Goal: Information Seeking & Learning: Understand process/instructions

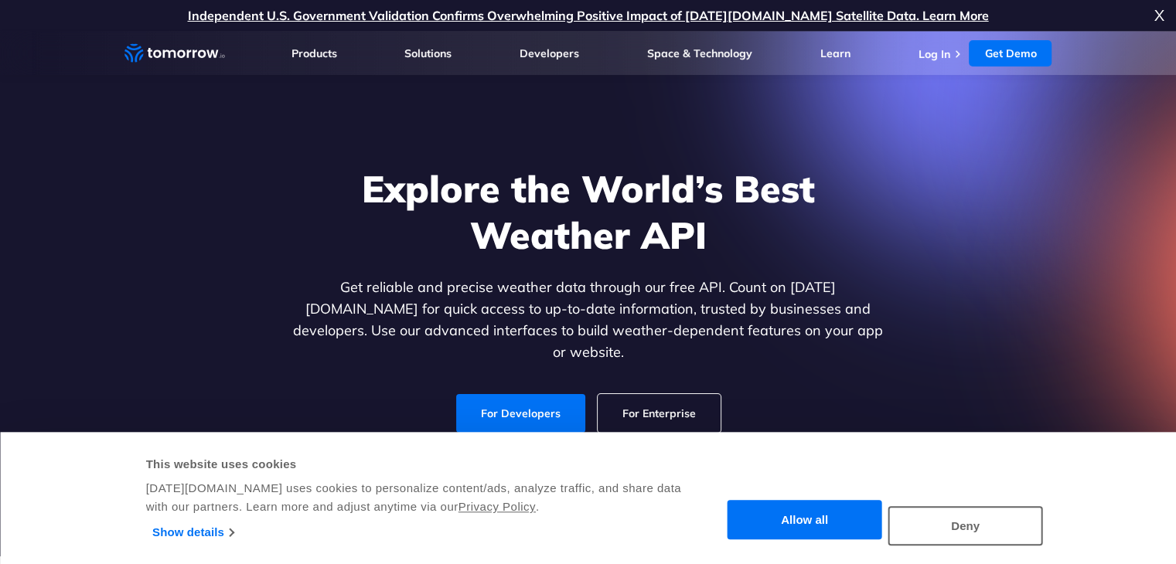
click at [854, 520] on button "Allow all" at bounding box center [805, 520] width 155 height 39
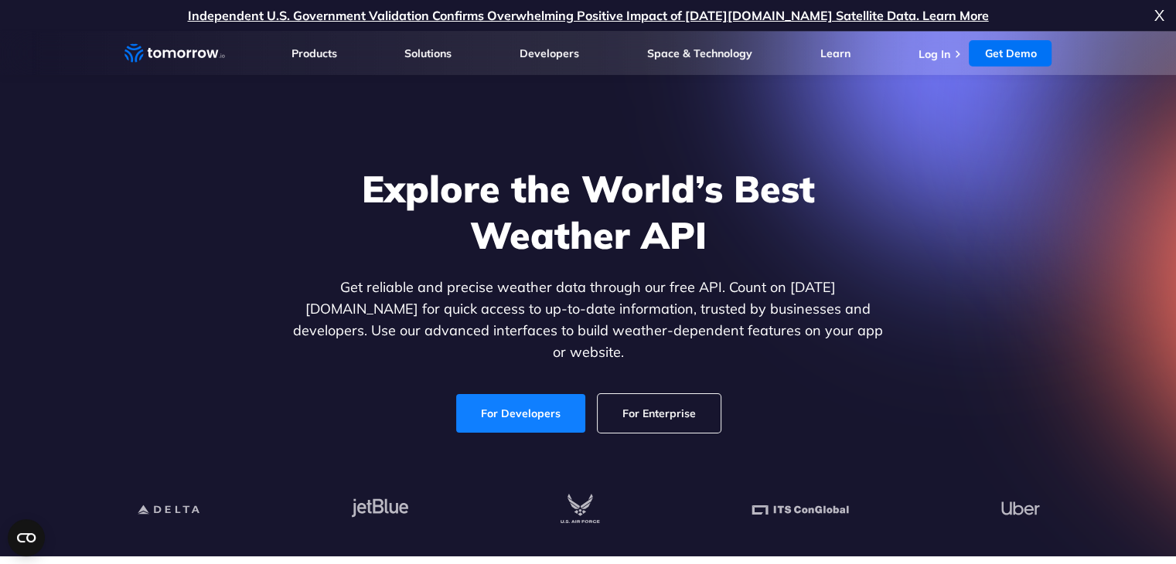
click at [523, 394] on link "For Developers" at bounding box center [520, 413] width 129 height 39
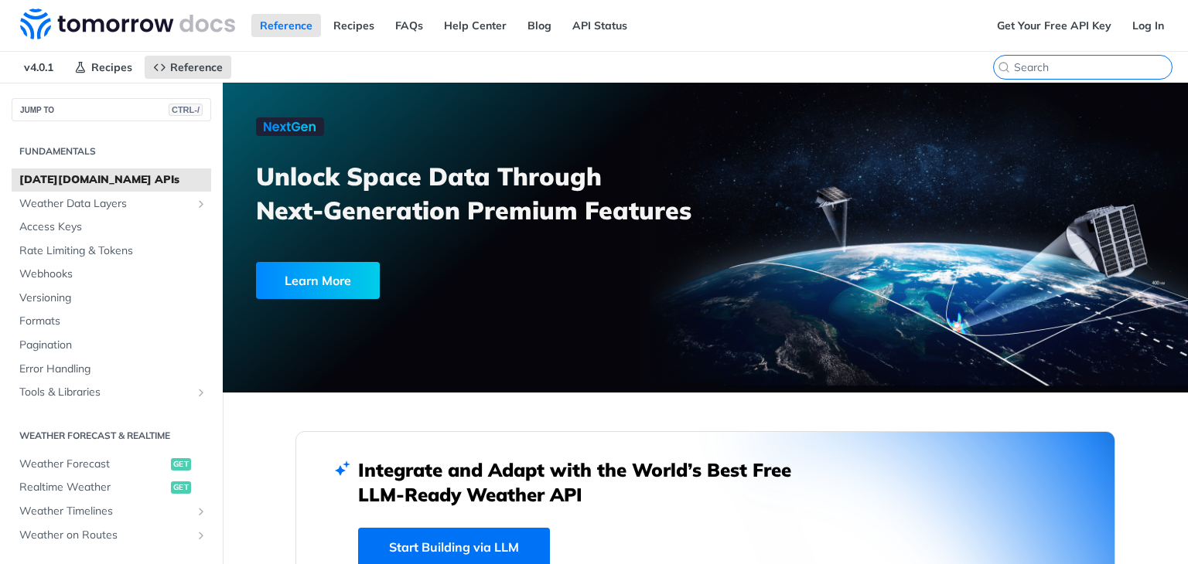
click at [1083, 63] on input "CTRL-K" at bounding box center [1093, 67] width 158 height 14
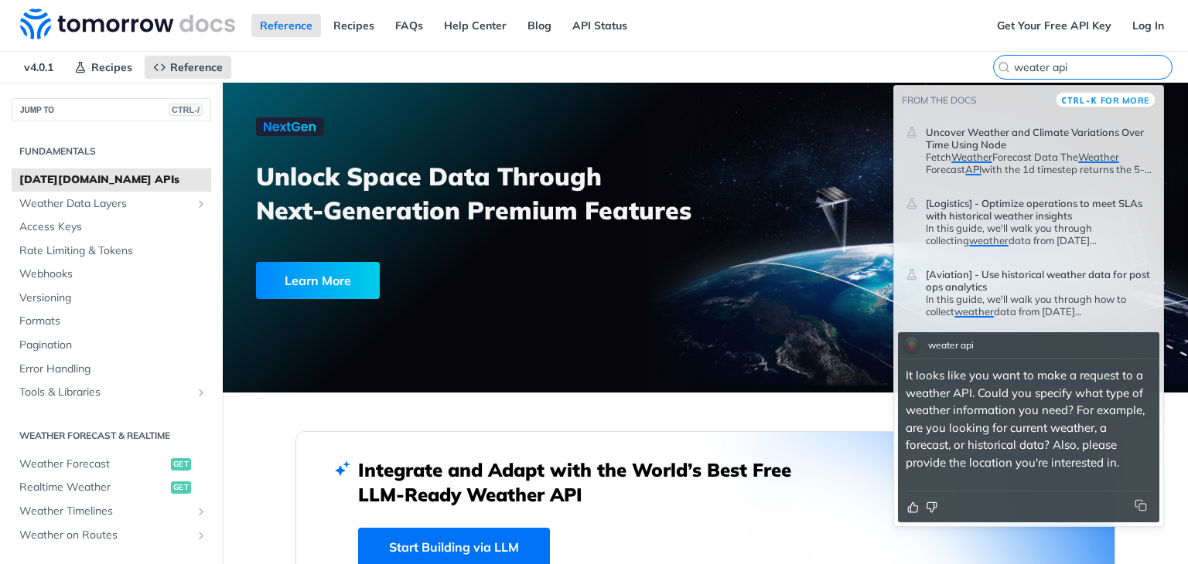
drag, startPoint x: 1073, startPoint y: 69, endPoint x: 1086, endPoint y: 71, distance: 12.6
click at [1086, 71] on input "weater api" at bounding box center [1093, 67] width 158 height 14
click at [1074, 63] on input "weater api" at bounding box center [1093, 67] width 158 height 14
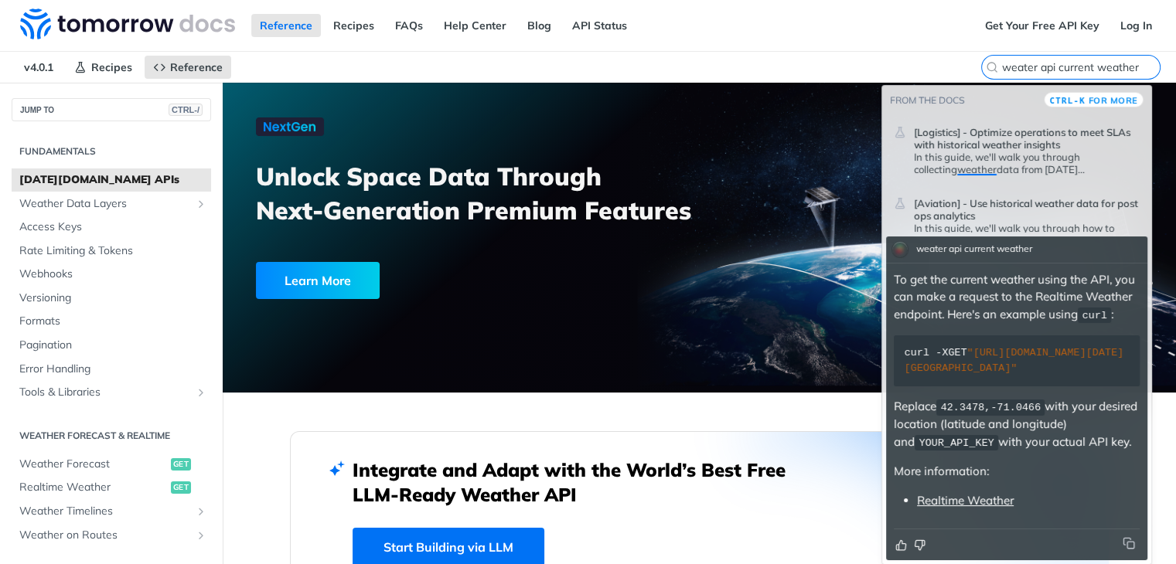
scroll to position [5, 0]
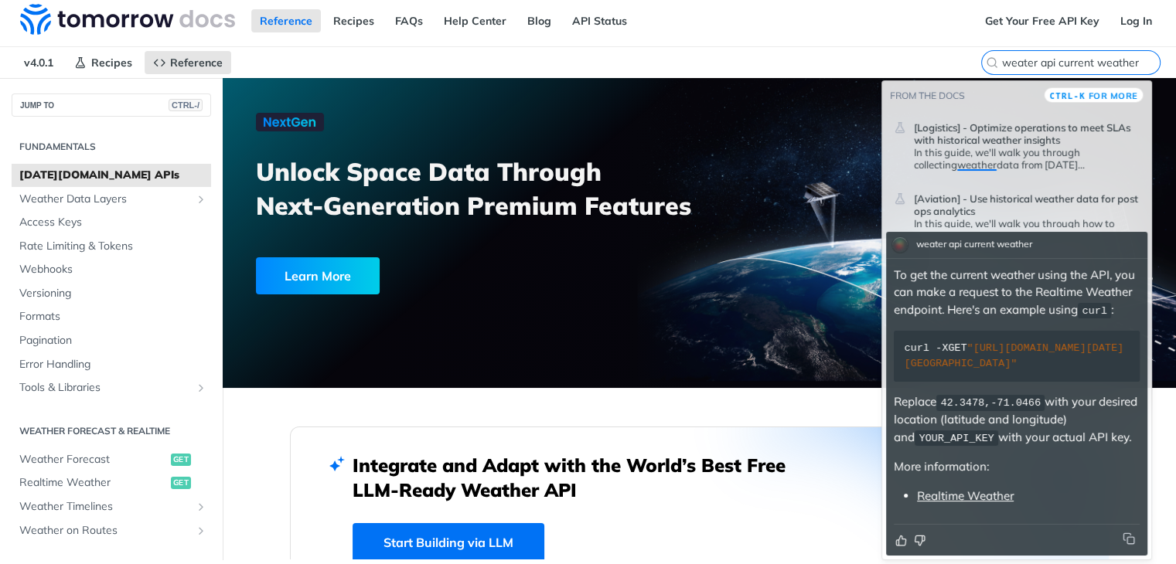
type input "weater api current weather"
click at [980, 497] on link "Realtime Weather" at bounding box center [965, 496] width 97 height 15
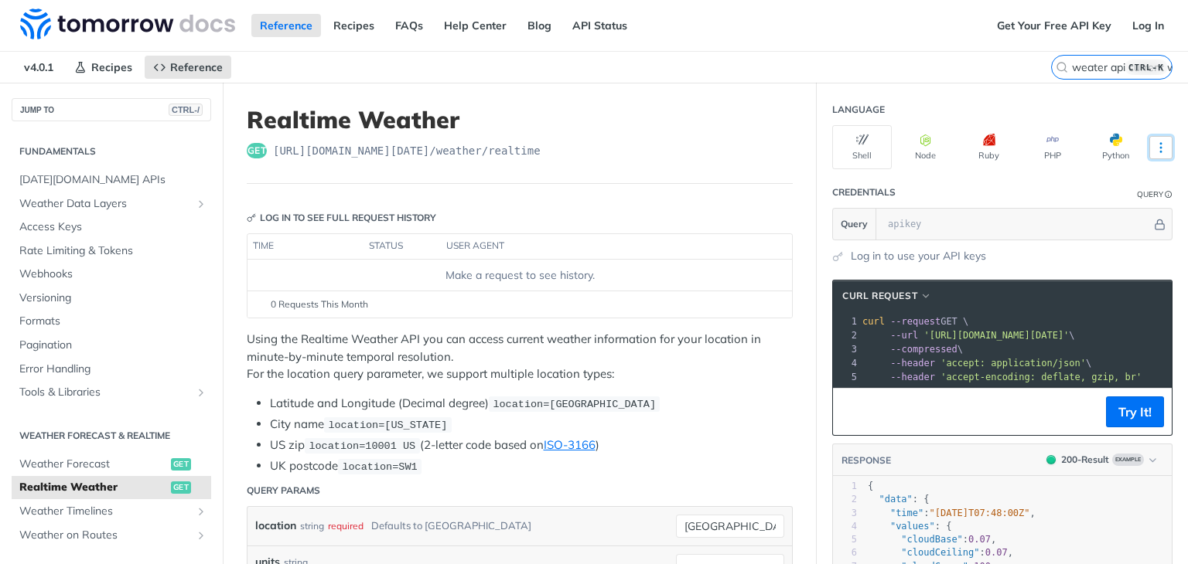
click at [1154, 143] on icon "More ellipsis" at bounding box center [1161, 148] width 14 height 14
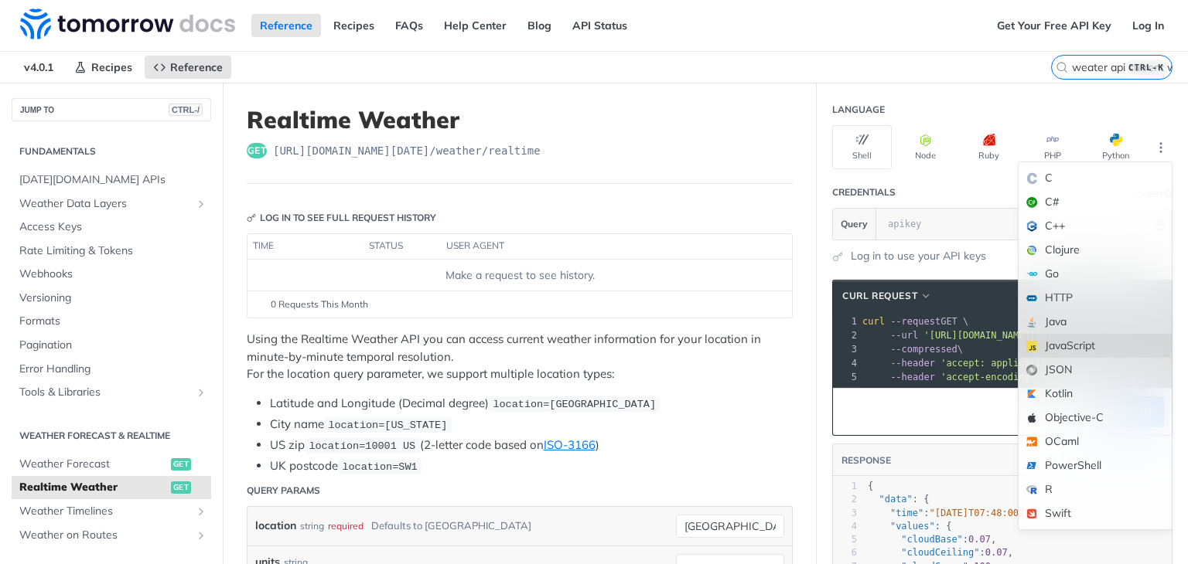
click at [1068, 341] on div "JavaScript" at bounding box center [1094, 346] width 153 height 24
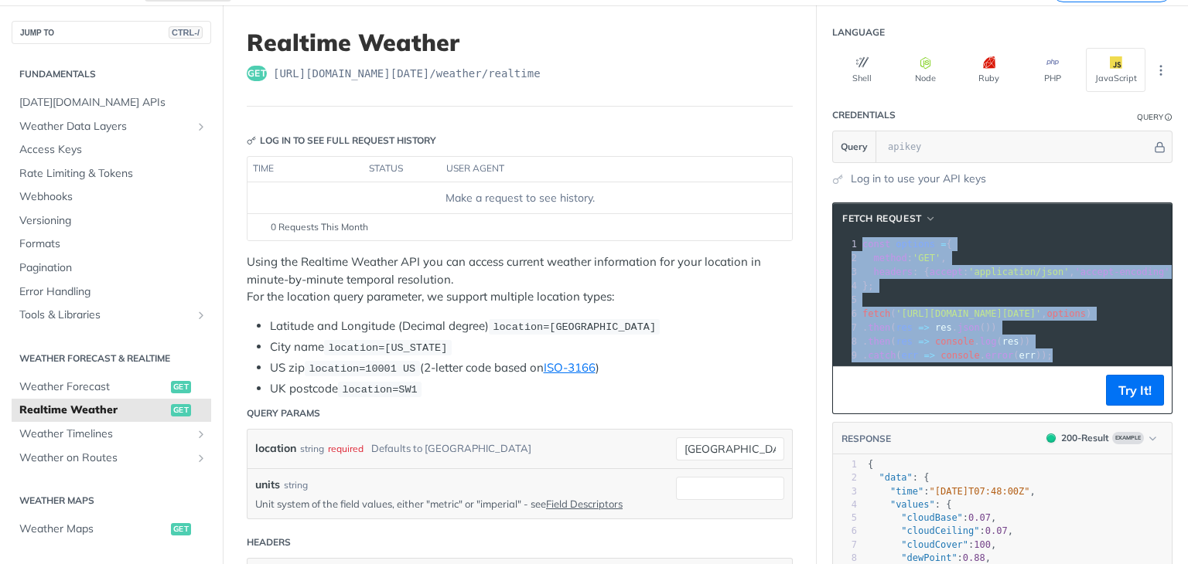
drag, startPoint x: 850, startPoint y: 247, endPoint x: 1091, endPoint y: 356, distance: 264.4
click at [1091, 356] on div "1 const options = { 2 method : 'GET' , 3 headers : { accept : 'application/json…" at bounding box center [1082, 299] width 447 height 125
copy div "const options = { 2 method : 'GET' , 3 headers : { accept : 'application/json' …"
click at [1113, 396] on button "Try It!" at bounding box center [1135, 390] width 58 height 31
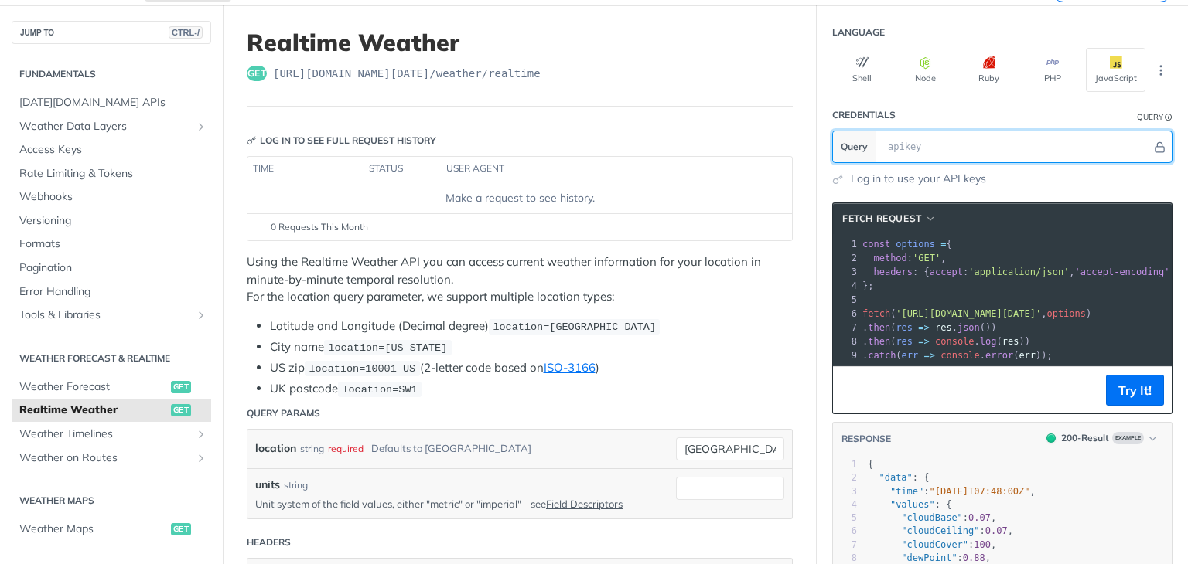
click at [929, 143] on input "text" at bounding box center [1015, 146] width 271 height 31
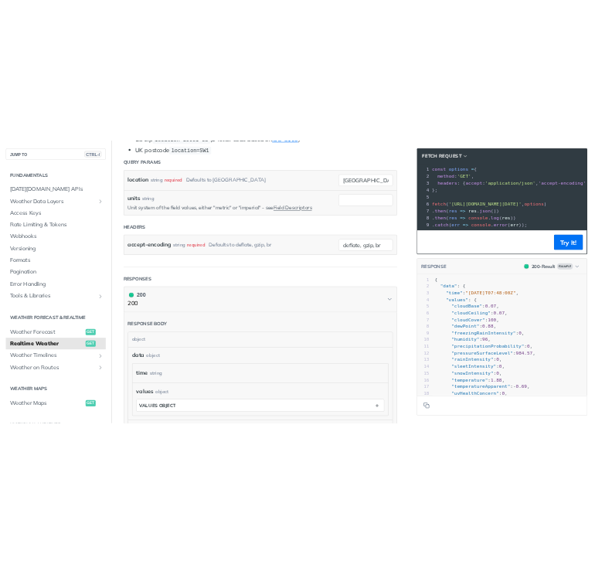
scroll to position [464, 0]
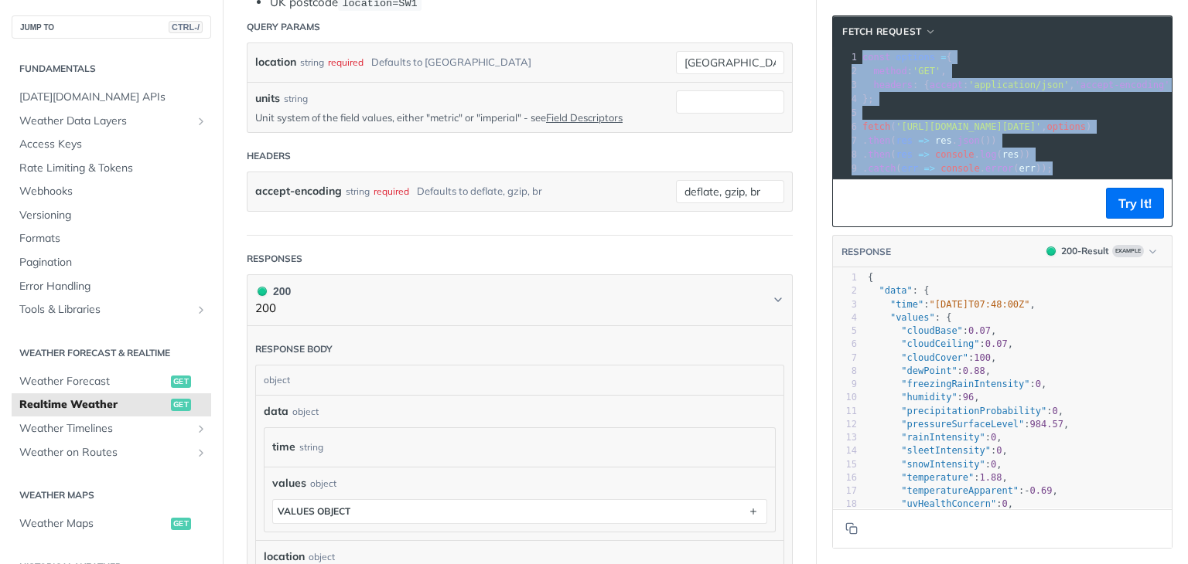
drag, startPoint x: 854, startPoint y: 60, endPoint x: 1172, endPoint y: 203, distance: 348.8
click at [1184, 221] on div "Jump to Content Reference Recipes FAQs Help Center Blog API Status Recipes Refe…" at bounding box center [594, 282] width 1188 height 564
